Goal: Task Accomplishment & Management: Manage account settings

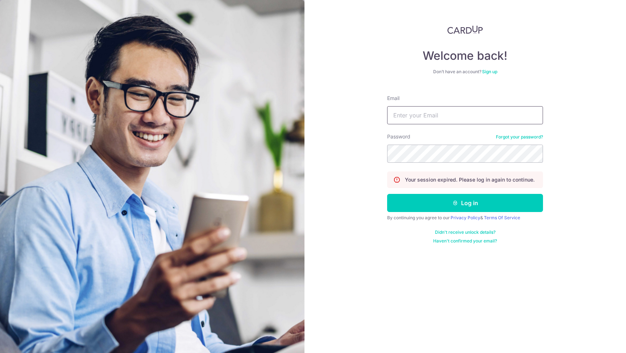
click at [418, 114] on input "Email" at bounding box center [465, 115] width 156 height 18
type input "[EMAIL_ADDRESS][DOMAIN_NAME]"
click at [387, 194] on button "Log in" at bounding box center [465, 203] width 156 height 18
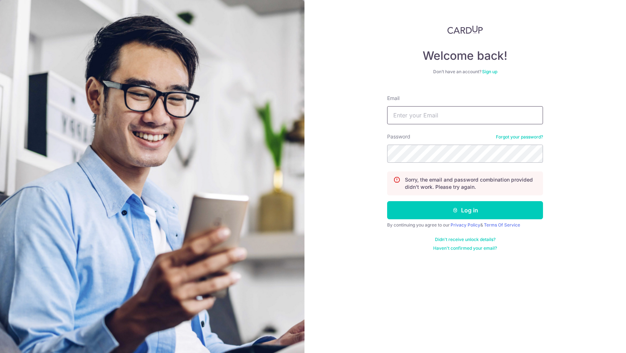
click at [463, 123] on input "Email" at bounding box center [465, 115] width 156 height 18
type input "outlook.com"
click at [387, 201] on button "Log in" at bounding box center [465, 210] width 156 height 18
click at [437, 122] on input "Email" at bounding box center [465, 115] width 156 height 18
type input "[EMAIL_ADDRESS][DOMAIN_NAME]"
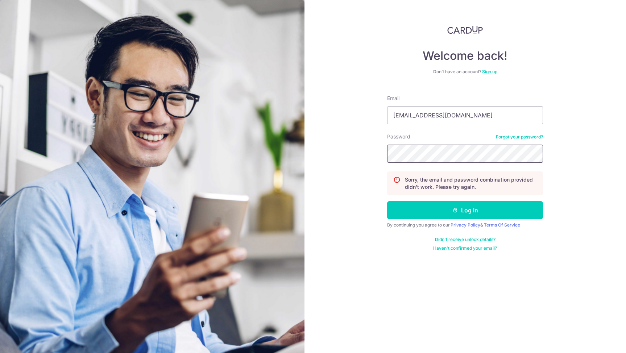
click at [387, 201] on button "Log in" at bounding box center [465, 210] width 156 height 18
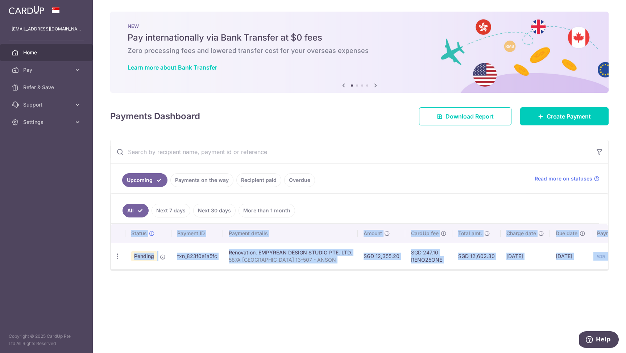
drag, startPoint x: 483, startPoint y: 273, endPoint x: 513, endPoint y: 272, distance: 30.1
click at [513, 270] on div "Status Payment ID Payment details Amount CardUp fee Total amt. Charge date Due …" at bounding box center [359, 247] width 497 height 46
